Goal: Task Accomplishment & Management: Manage account settings

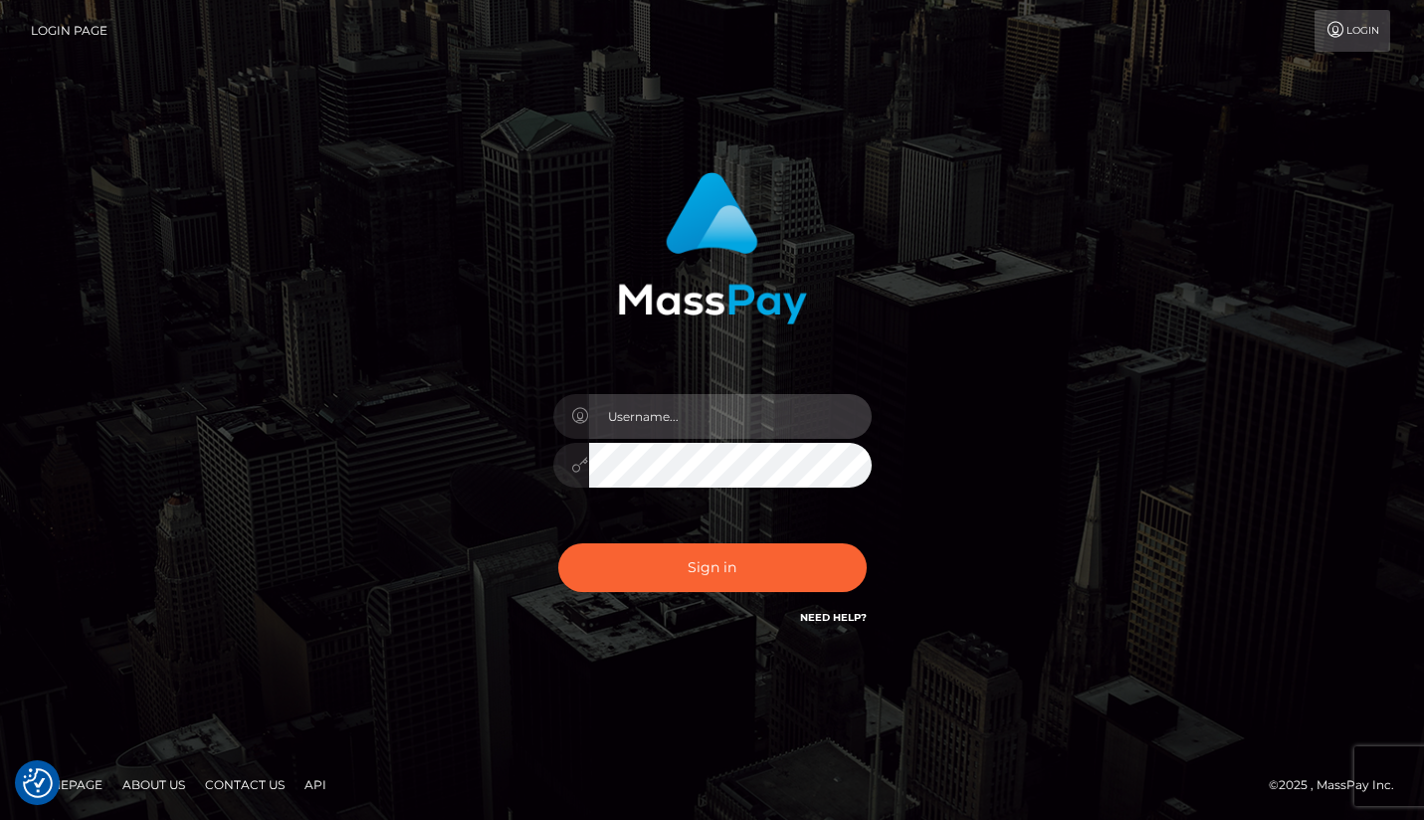
type input "Lou Jacobée"
click at [628, 628] on div "Lou Jacobée Sign in" at bounding box center [712, 400] width 522 height 487
click at [628, 507] on div "Lou Jacobée" at bounding box center [712, 455] width 348 height 152
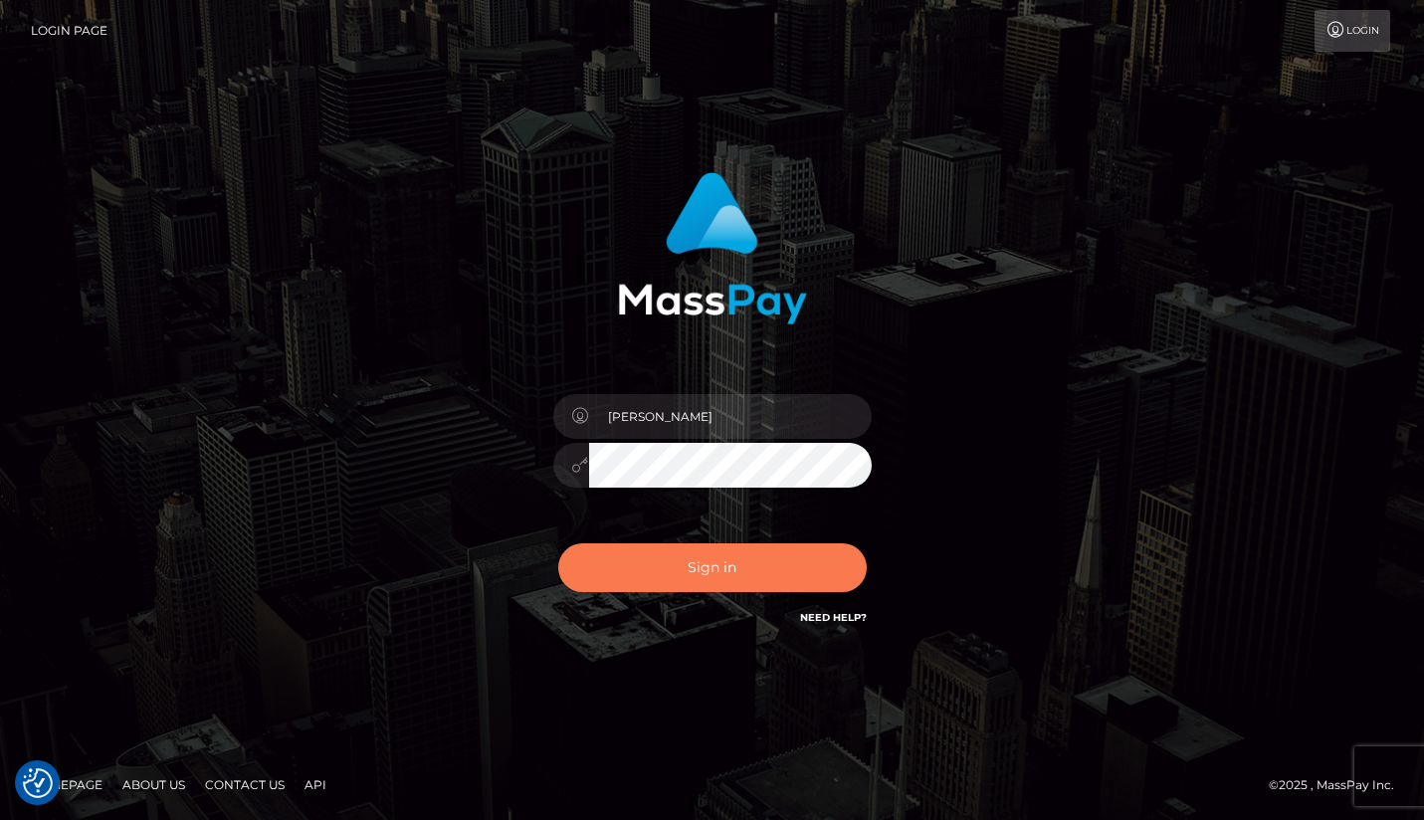
click at [625, 569] on button "Sign in" at bounding box center [712, 567] width 308 height 49
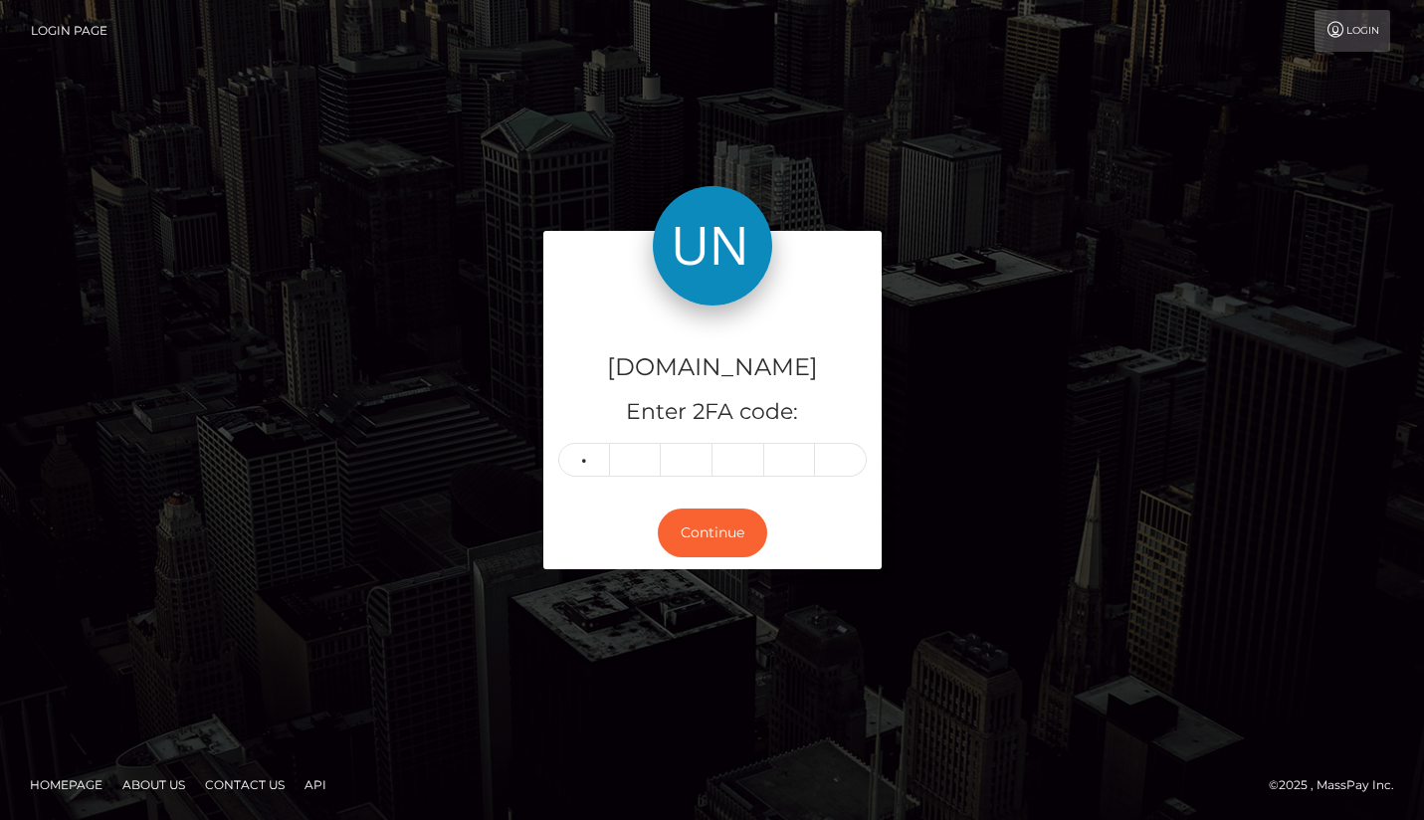
type input "9"
type input "4"
type input "9"
type input "6"
type input "2"
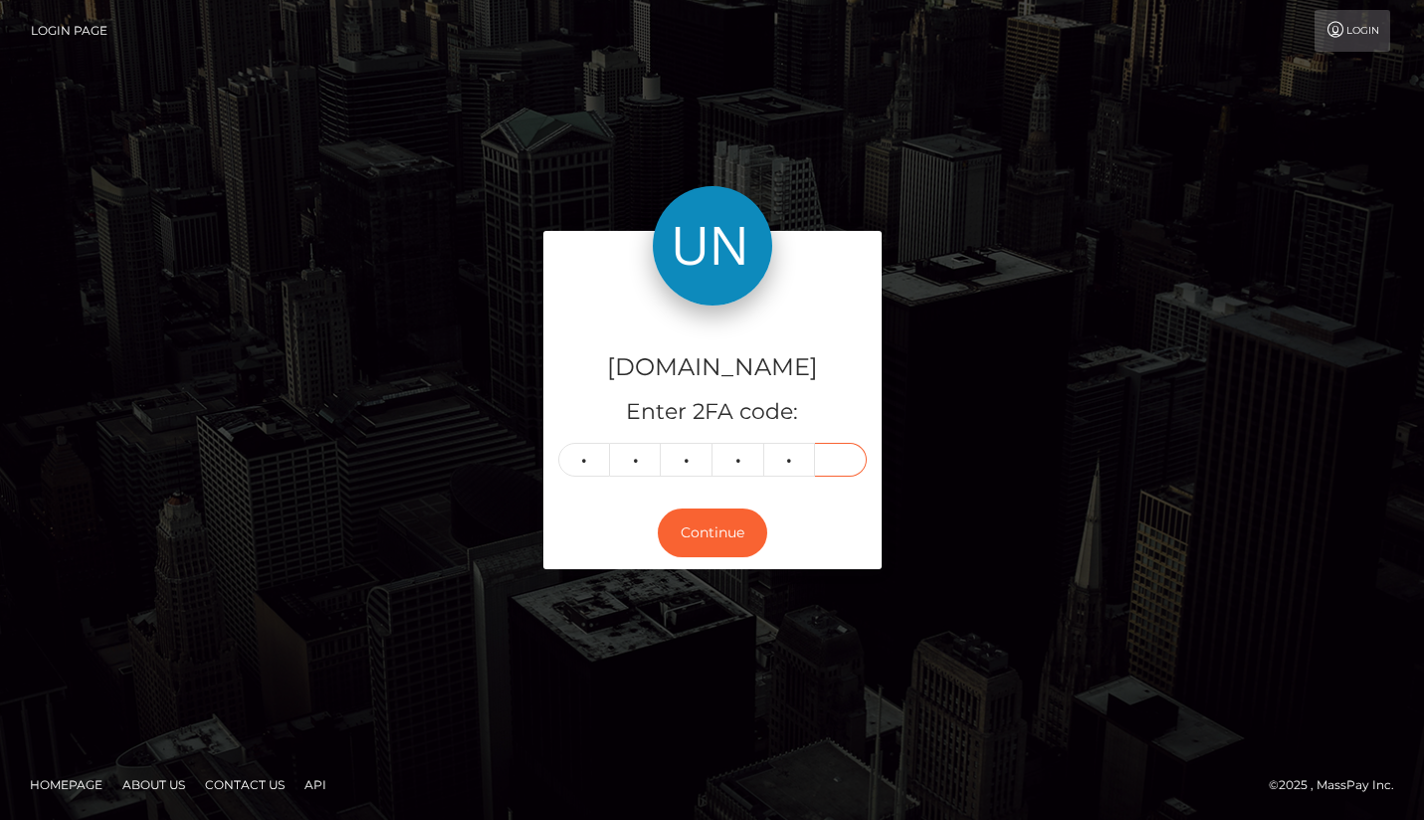
type input "1"
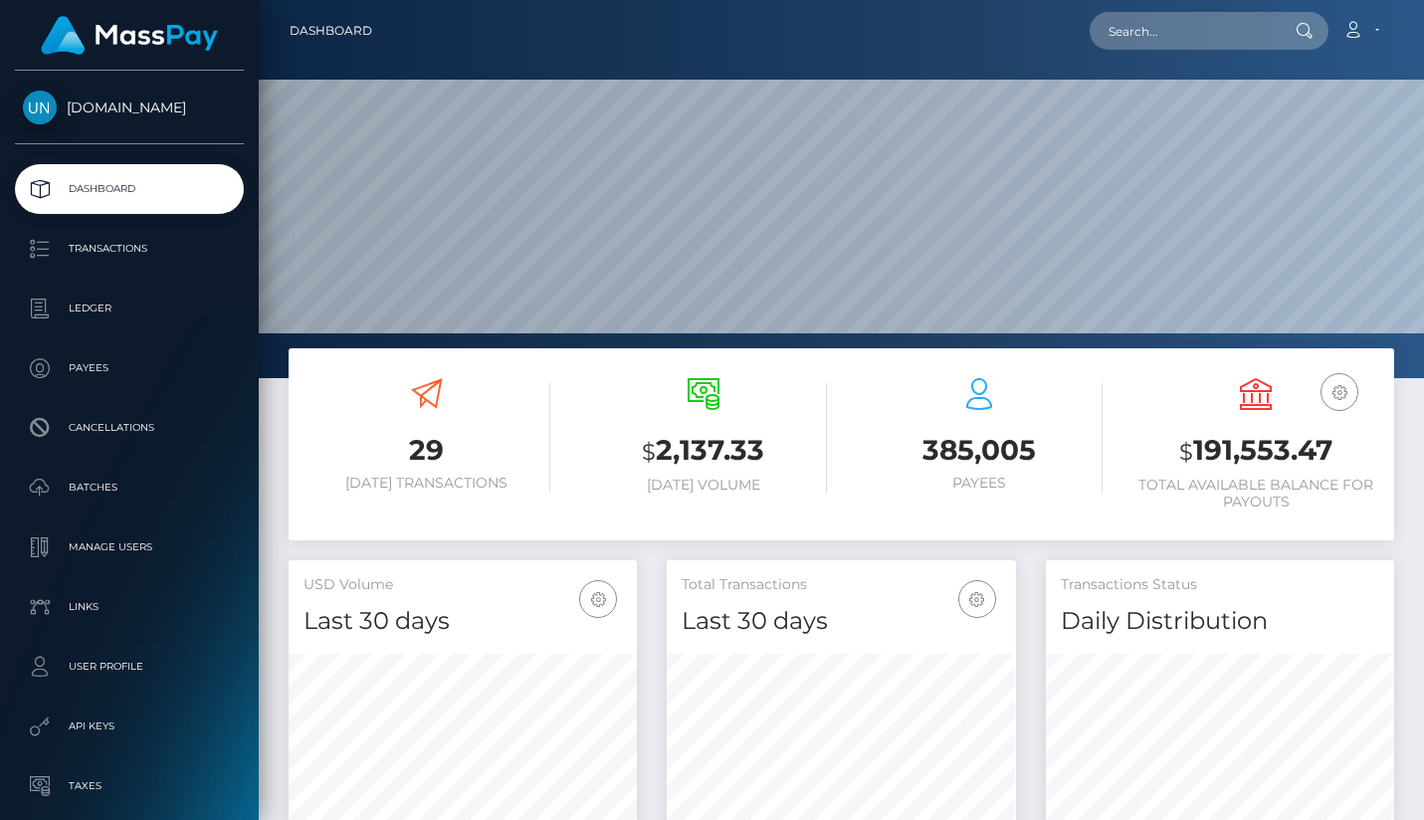
scroll to position [351, 349]
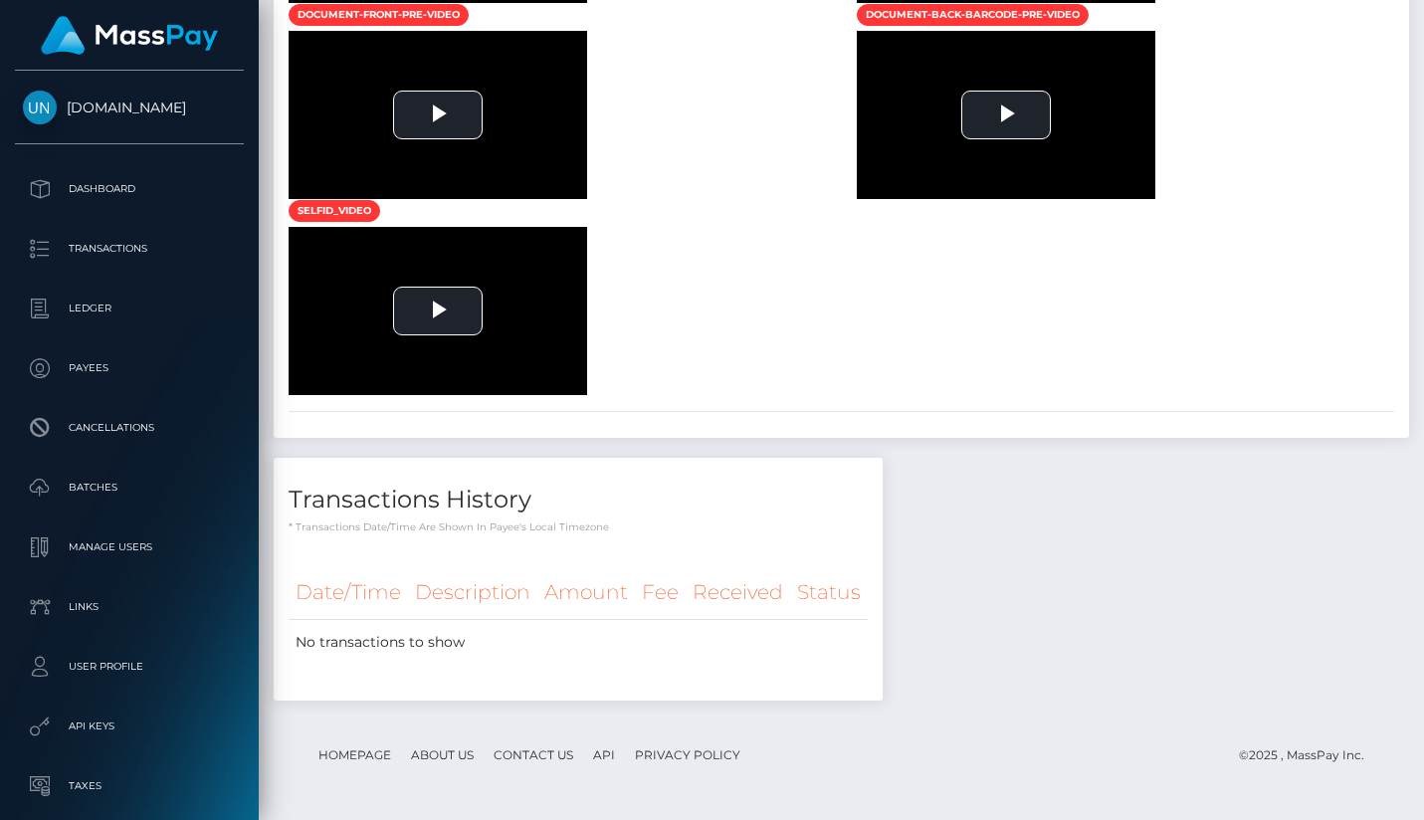
scroll to position [1961, 0]
